Goal: Transaction & Acquisition: Purchase product/service

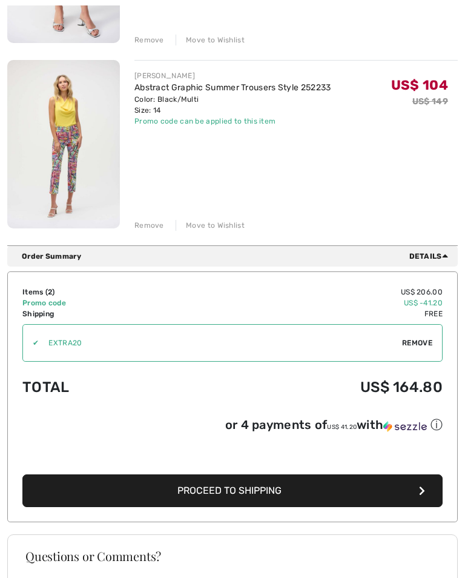
scroll to position [305, 0]
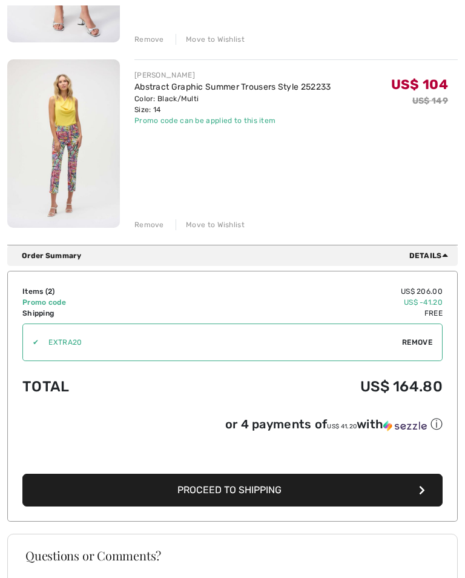
click at [230, 495] on span "Proceed to Shipping" at bounding box center [229, 491] width 104 height 12
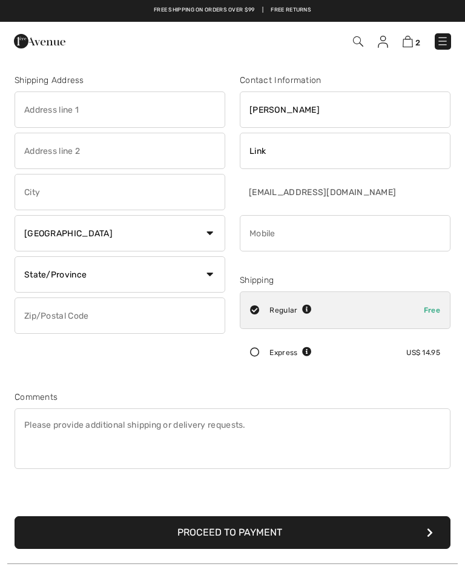
click at [28, 118] on input "text" at bounding box center [120, 109] width 211 height 36
click at [38, 186] on input "text" at bounding box center [120, 192] width 211 height 36
type input "[STREET_ADDRESS]"
type input "Ocala"
click at [205, 233] on select "Country Canada United States Afghanistan Aland Islands Albania Algeria American…" at bounding box center [120, 233] width 211 height 36
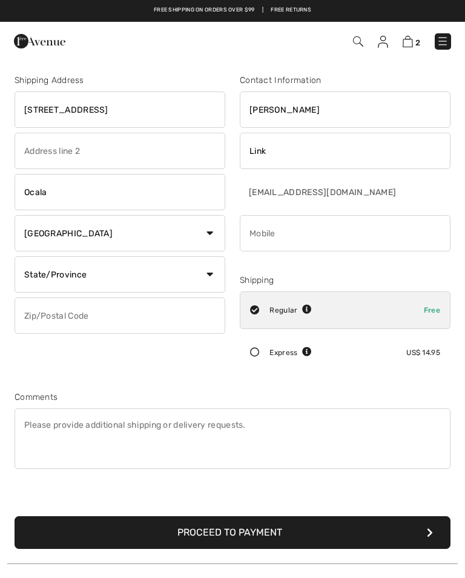
select select "US"
click at [207, 277] on select "State/Province Alabama Alaska American Samoa Arizona Arkansas California Colora…" at bounding box center [120, 274] width 211 height 36
select select "FL"
click at [48, 316] on input "text" at bounding box center [120, 315] width 211 height 36
type input "34482"
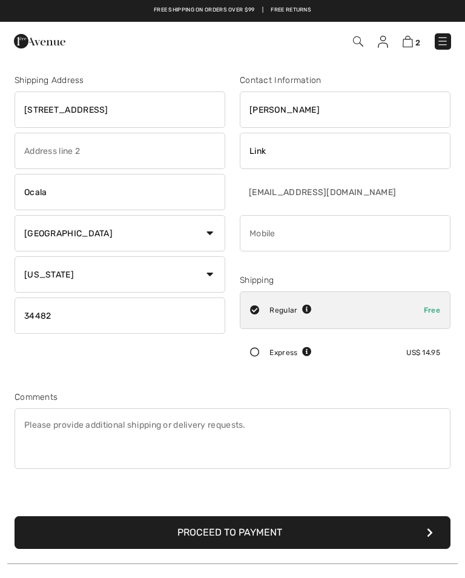
click at [272, 237] on input "phone" at bounding box center [345, 233] width 211 height 36
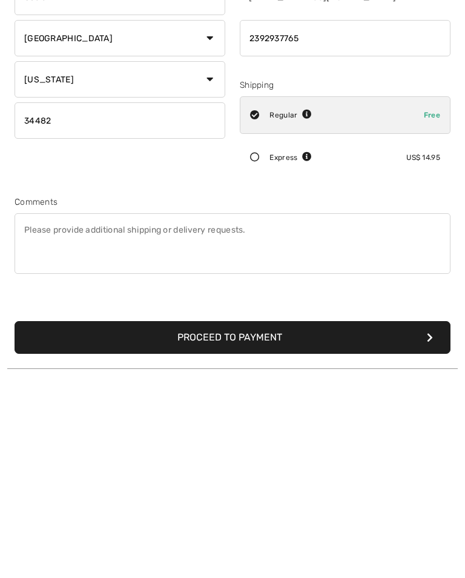
type input "2392937765"
click at [234, 515] on button "Proceed to Payment" at bounding box center [233, 531] width 436 height 33
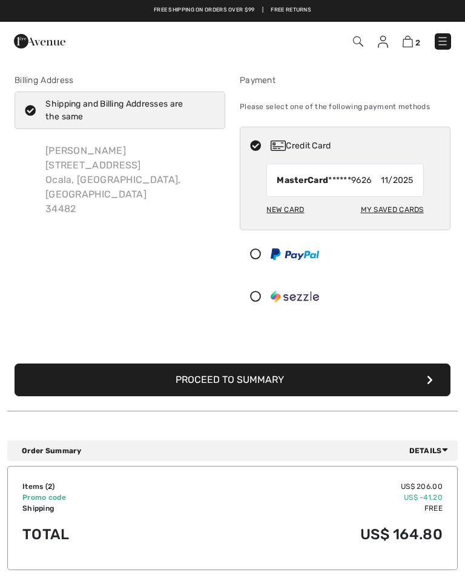
checkbox input "true"
click at [394, 210] on div "My Saved Cards" at bounding box center [392, 209] width 63 height 21
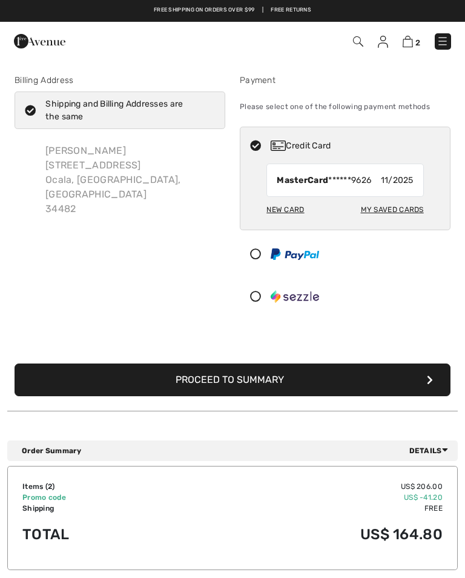
radio input "true"
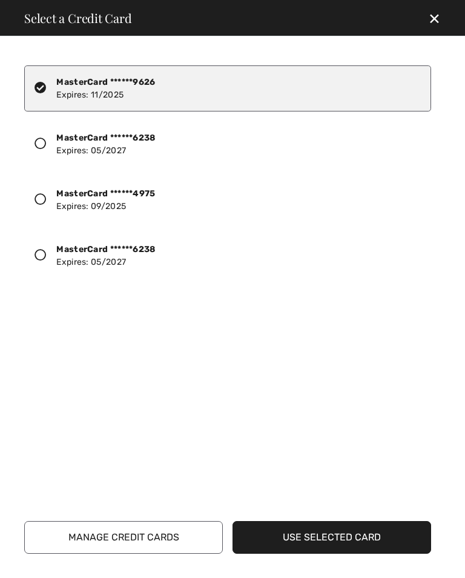
click at [48, 139] on div at bounding box center [46, 144] width 22 height 18
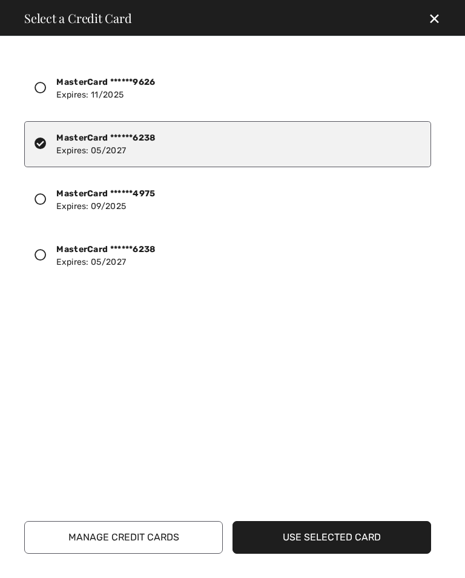
click at [338, 537] on button "Use Selected Card" at bounding box center [332, 537] width 199 height 33
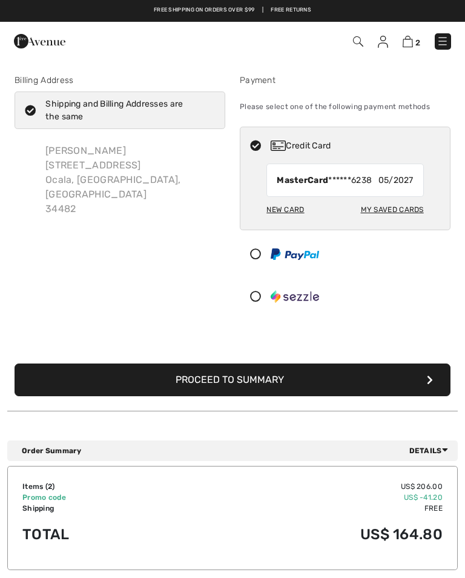
click at [227, 382] on button "Proceed to Summary" at bounding box center [233, 379] width 436 height 33
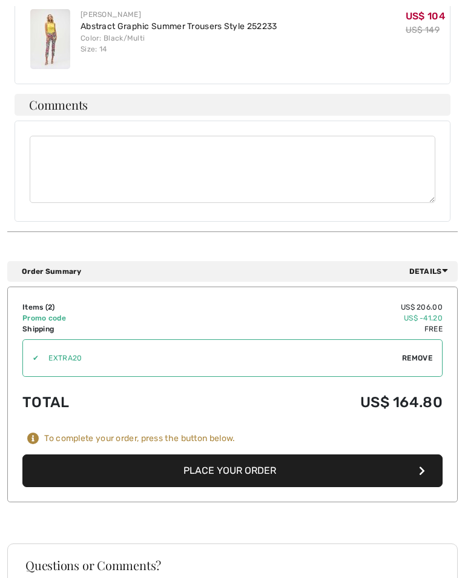
scroll to position [492, 0]
click at [222, 461] on button "Place Your Order" at bounding box center [232, 471] width 420 height 33
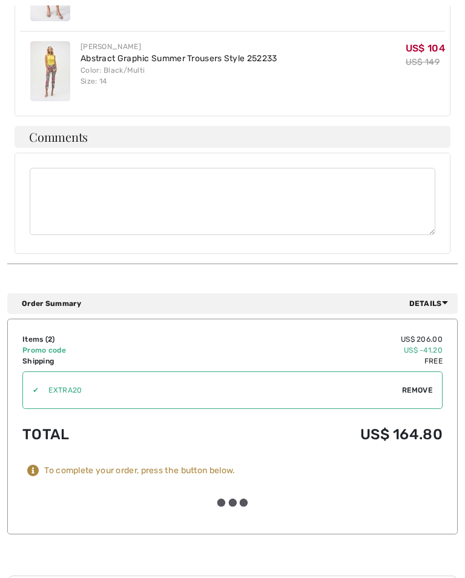
scroll to position [493, 0]
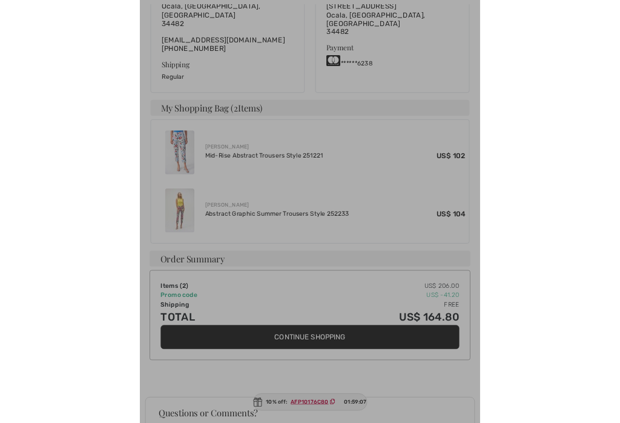
scroll to position [445, 0]
